Goal: Task Accomplishment & Management: Complete application form

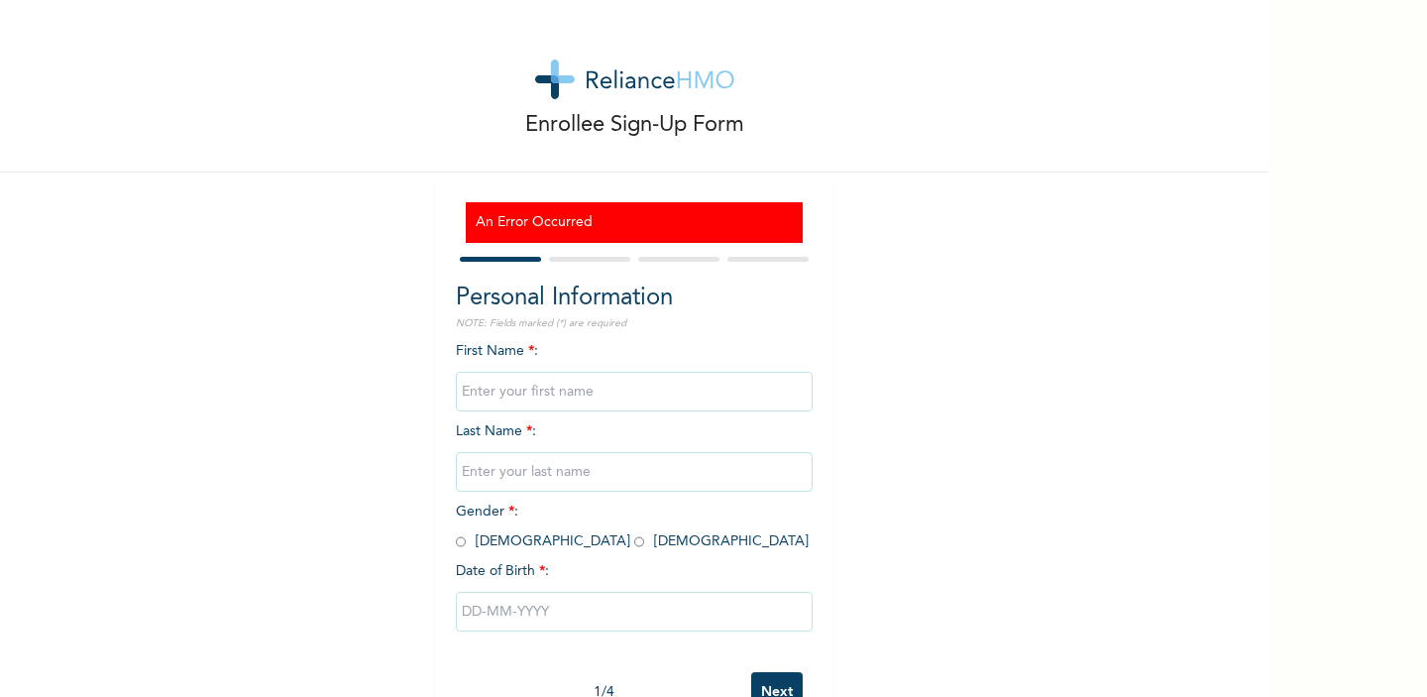
click at [529, 402] on input "text" at bounding box center [634, 392] width 357 height 40
type input "David"
click at [533, 471] on input "text" at bounding box center [634, 472] width 357 height 40
type input "Okolie"
click at [466, 542] on span "Gender * : Male Female" at bounding box center [632, 527] width 353 height 44
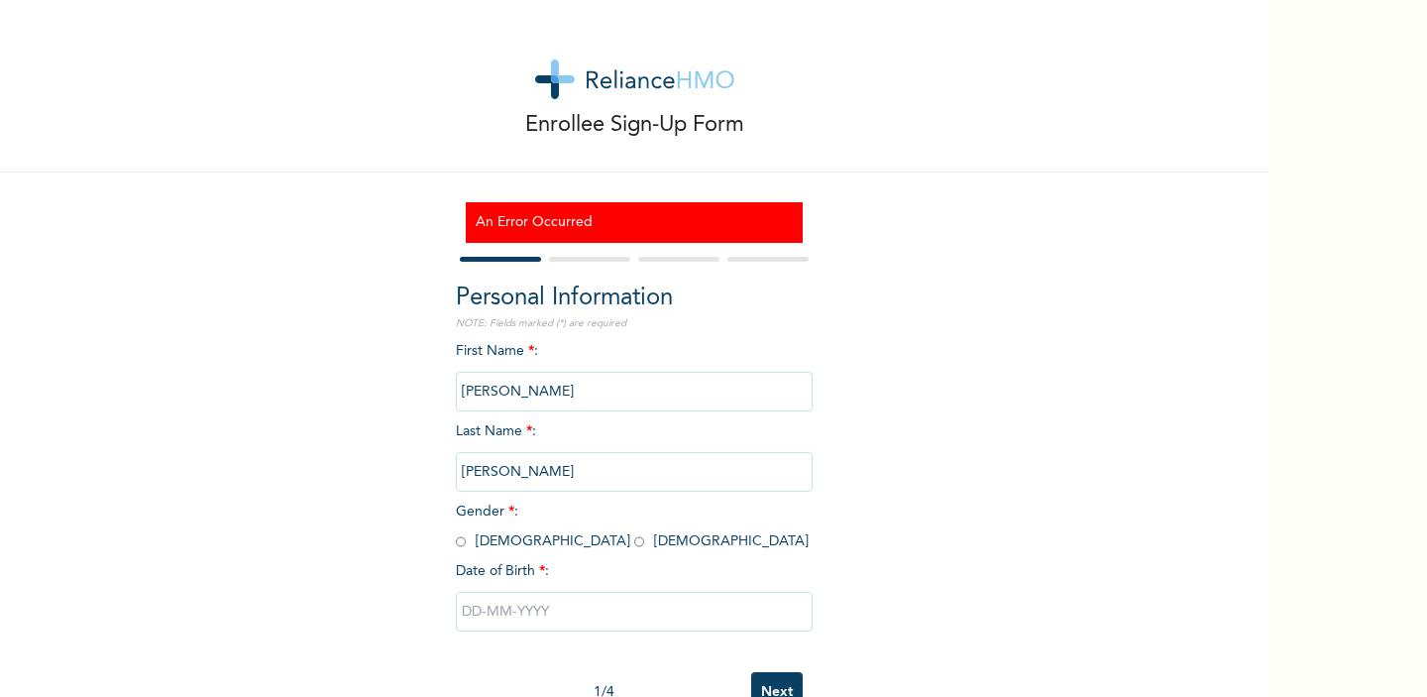
click at [459, 543] on input "radio" at bounding box center [461, 541] width 10 height 19
radio input "true"
click at [510, 606] on input "text" at bounding box center [634, 612] width 357 height 40
select select "9"
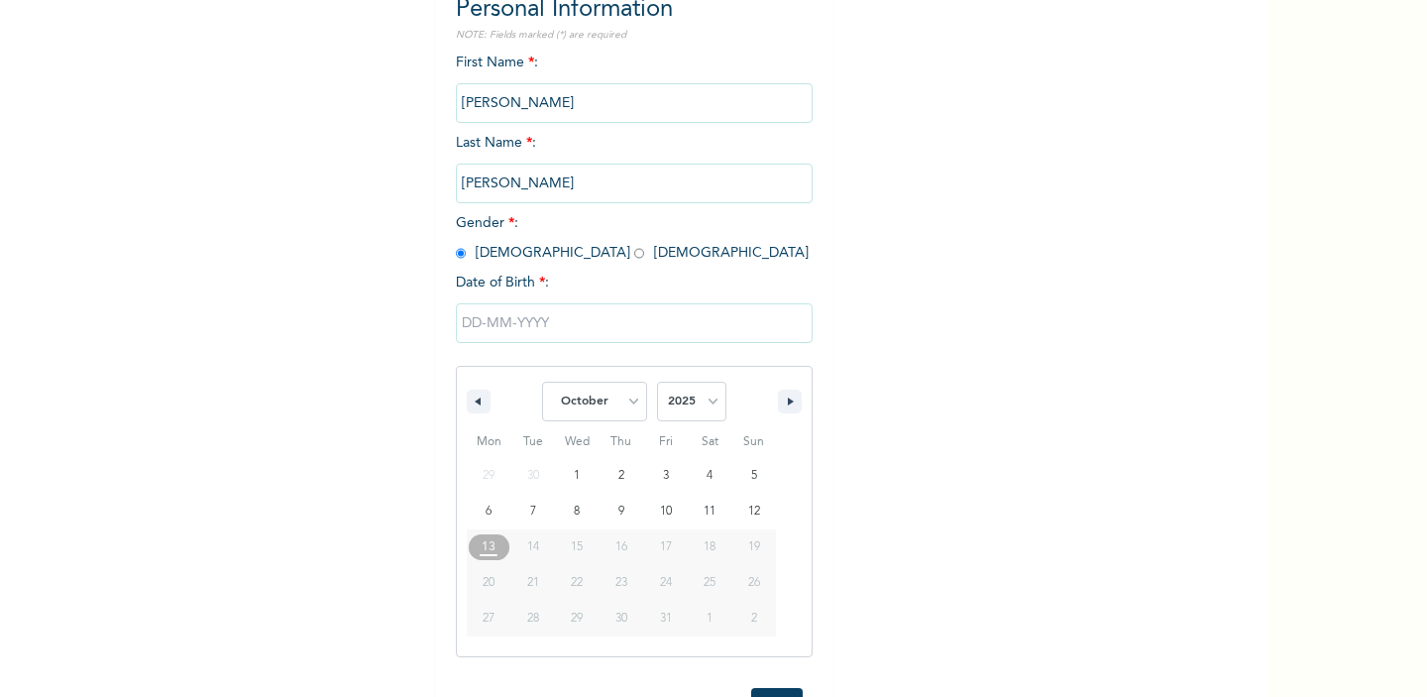
scroll to position [289, 0]
click at [686, 402] on select "2025 2024 2023 2022 2021 2020 2019 2018 2017 2016 2015 2014 2013 2012 2011 2010…" at bounding box center [691, 401] width 69 height 40
select select "1992"
click at [657, 381] on select "2025 2024 2023 2022 2021 2020 2019 2018 2017 2016 2015 2014 2013 2012 2011 2010…" at bounding box center [691, 401] width 69 height 40
click at [626, 400] on select "January February March April May June July August September October November De…" at bounding box center [594, 401] width 105 height 40
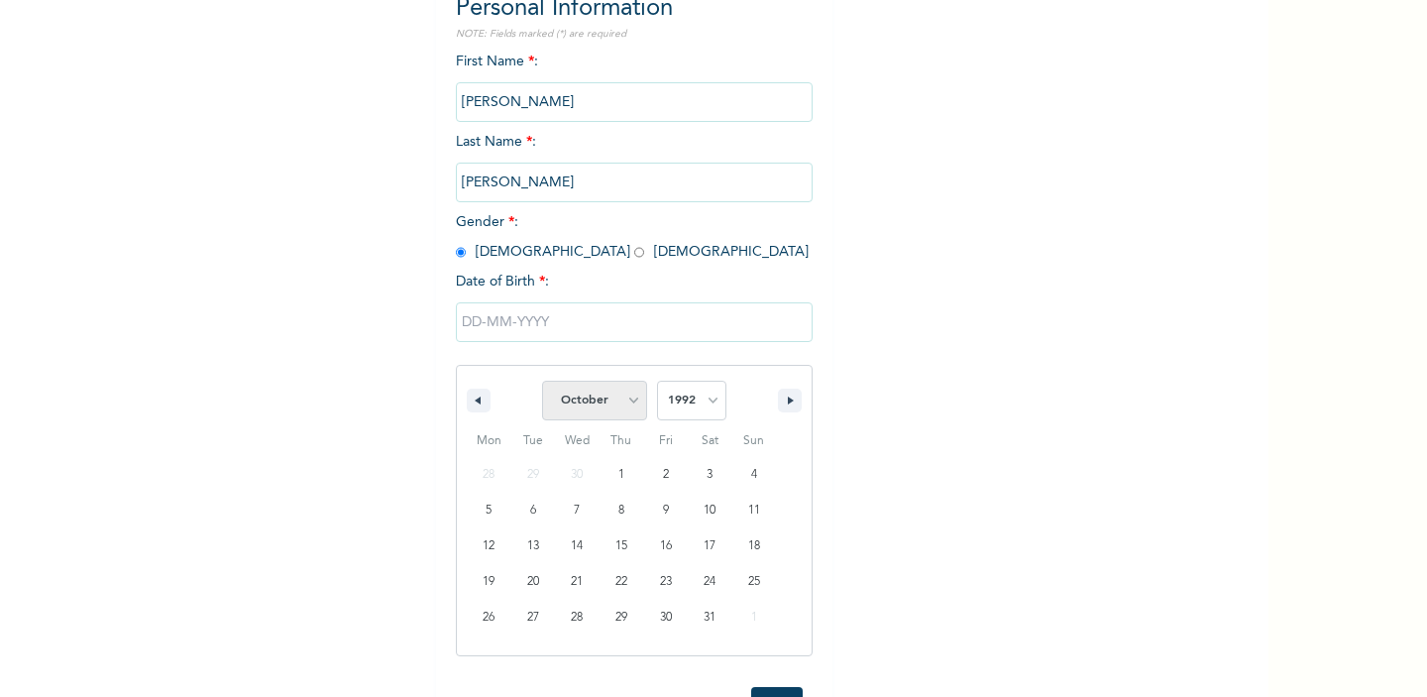
select select "7"
click at [543, 381] on select "January February March April May June July August September October November De…" at bounding box center [594, 401] width 105 height 40
type input "08/14/1992"
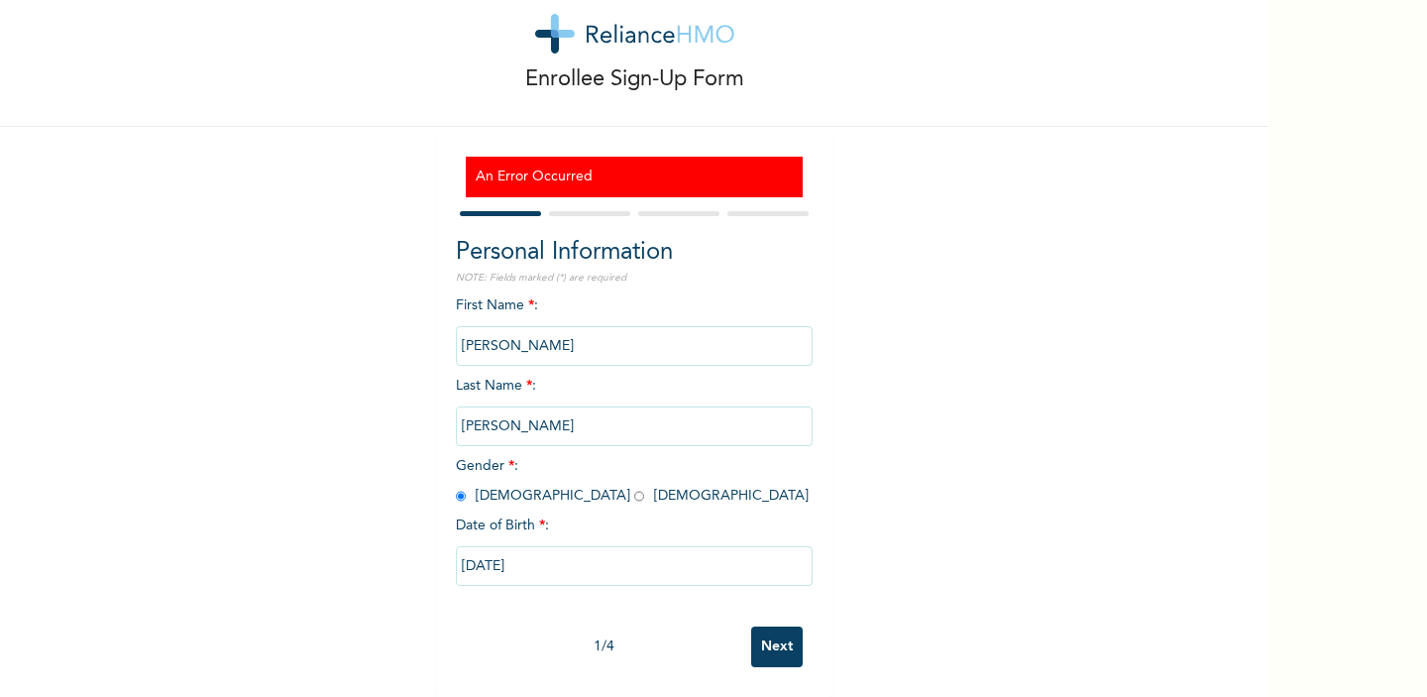
scroll to position [46, 0]
click at [782, 644] on input "Next" at bounding box center [777, 646] width 52 height 41
